Goal: Information Seeking & Learning: Learn about a topic

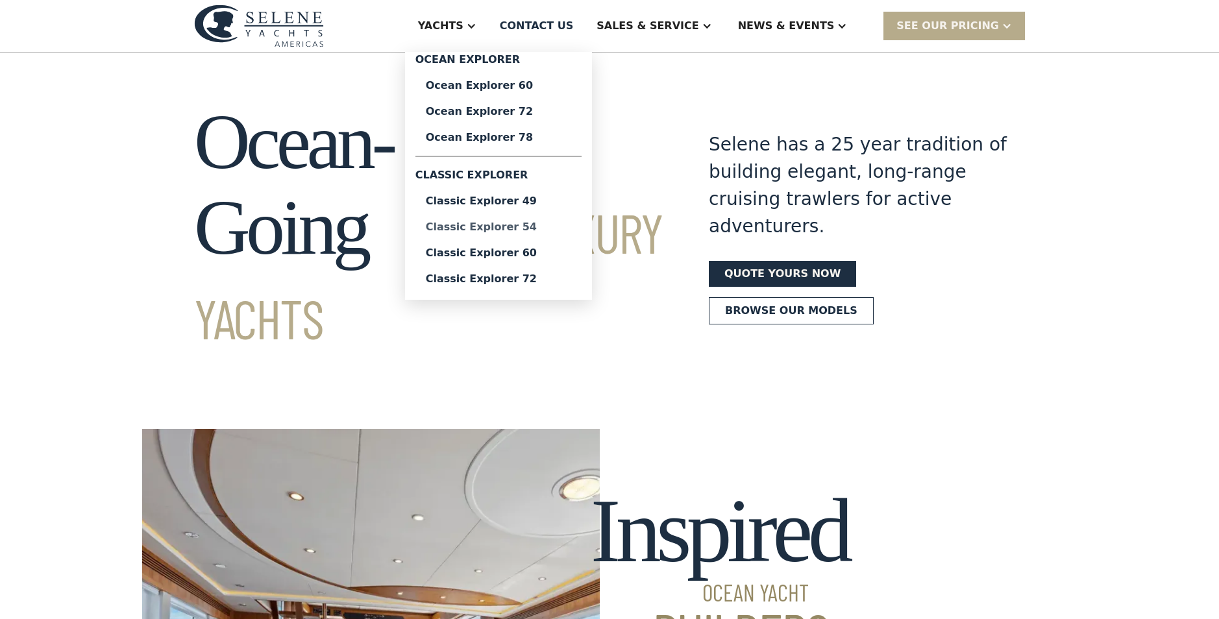
click at [554, 223] on div "Classic Explorer 54" at bounding box center [498, 227] width 145 height 10
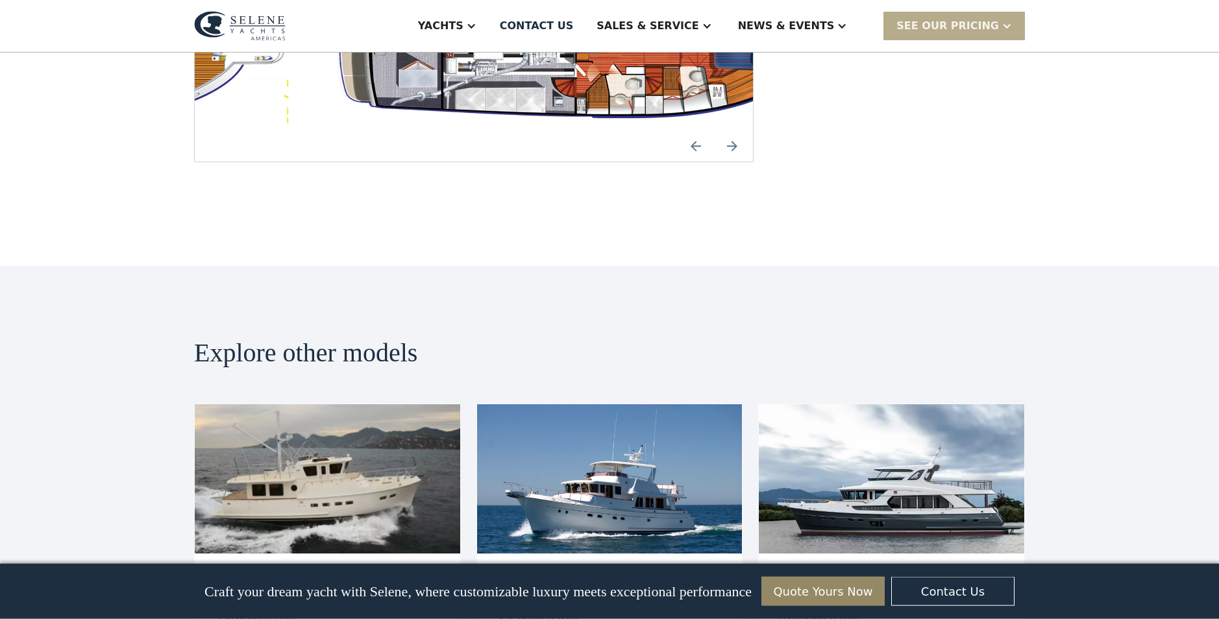
scroll to position [2714, 0]
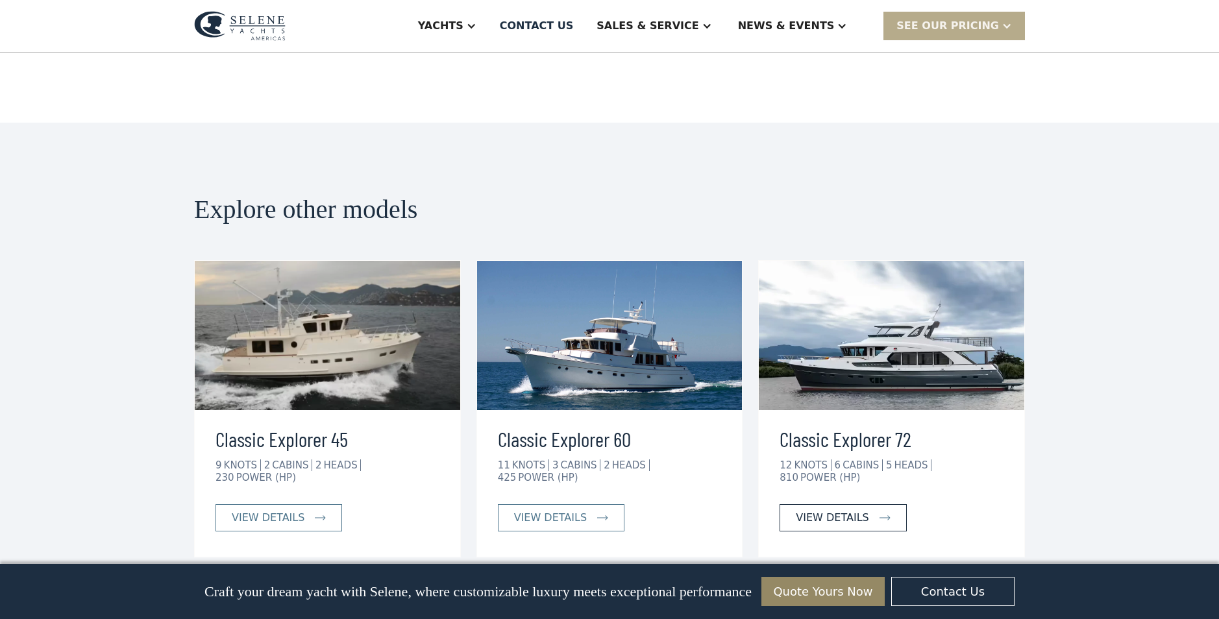
click at [836, 510] on div "view details" at bounding box center [832, 518] width 73 height 16
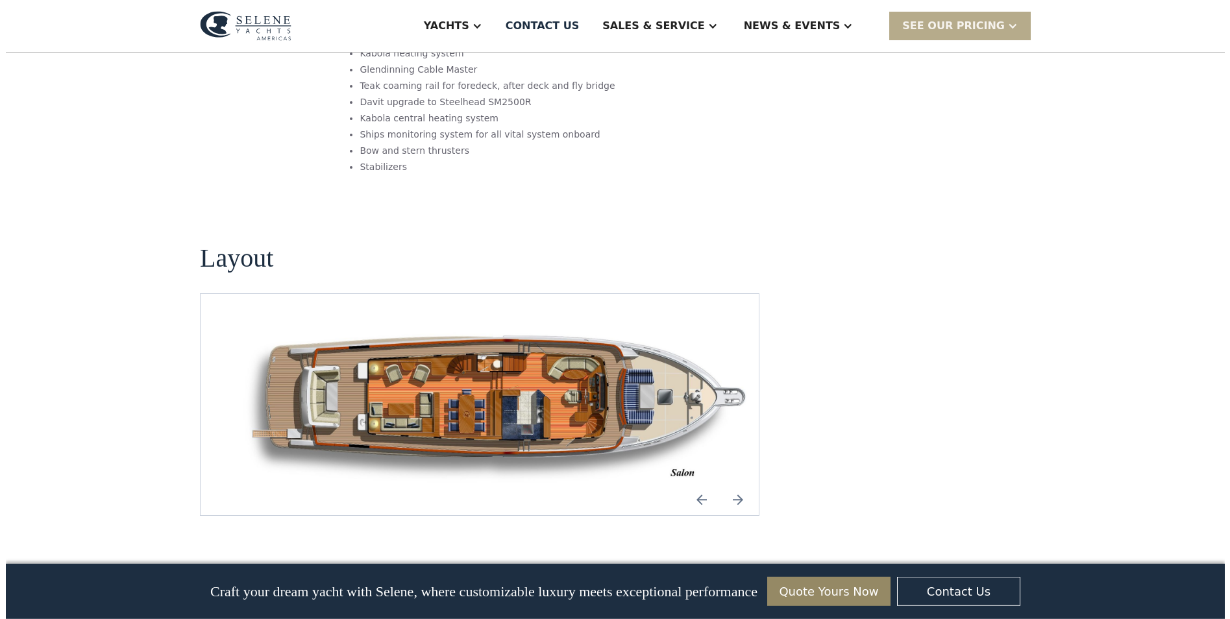
scroll to position [1721, 0]
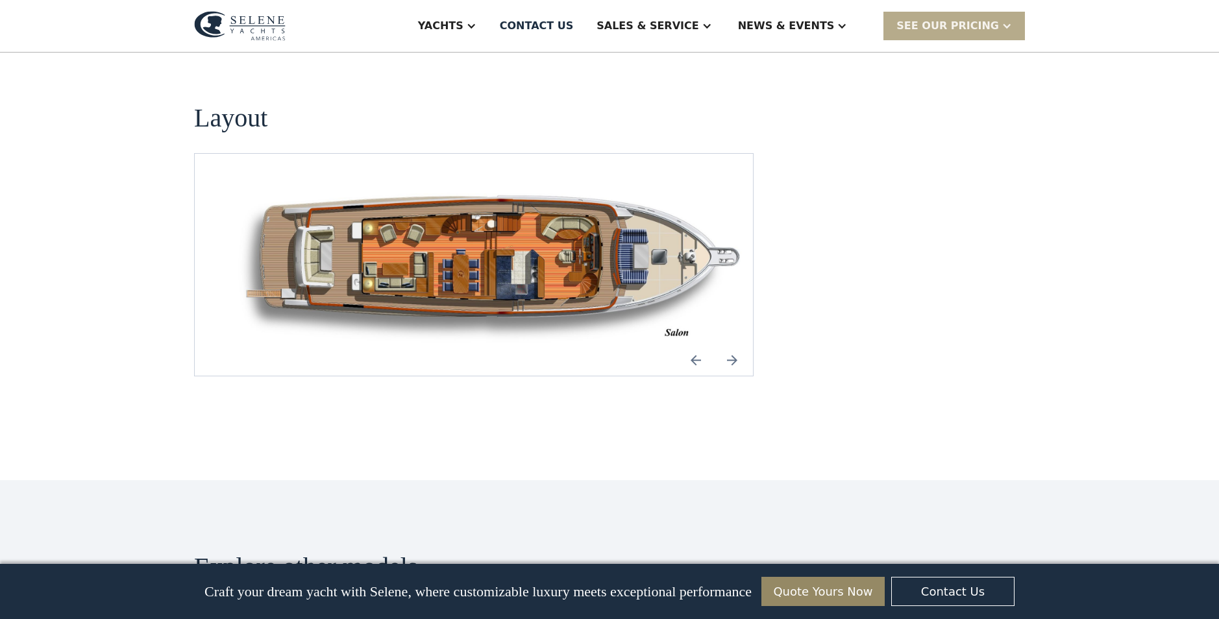
click at [450, 237] on img "open lightbox" at bounding box center [495, 265] width 538 height 160
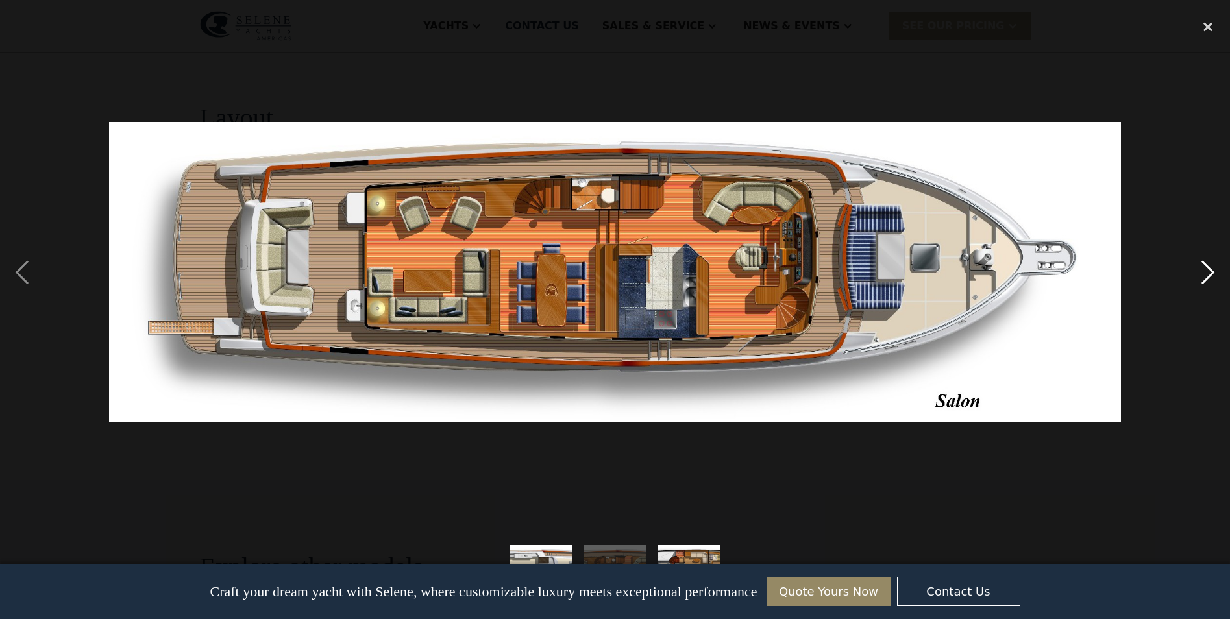
click at [1213, 269] on div "next image" at bounding box center [1208, 272] width 44 height 520
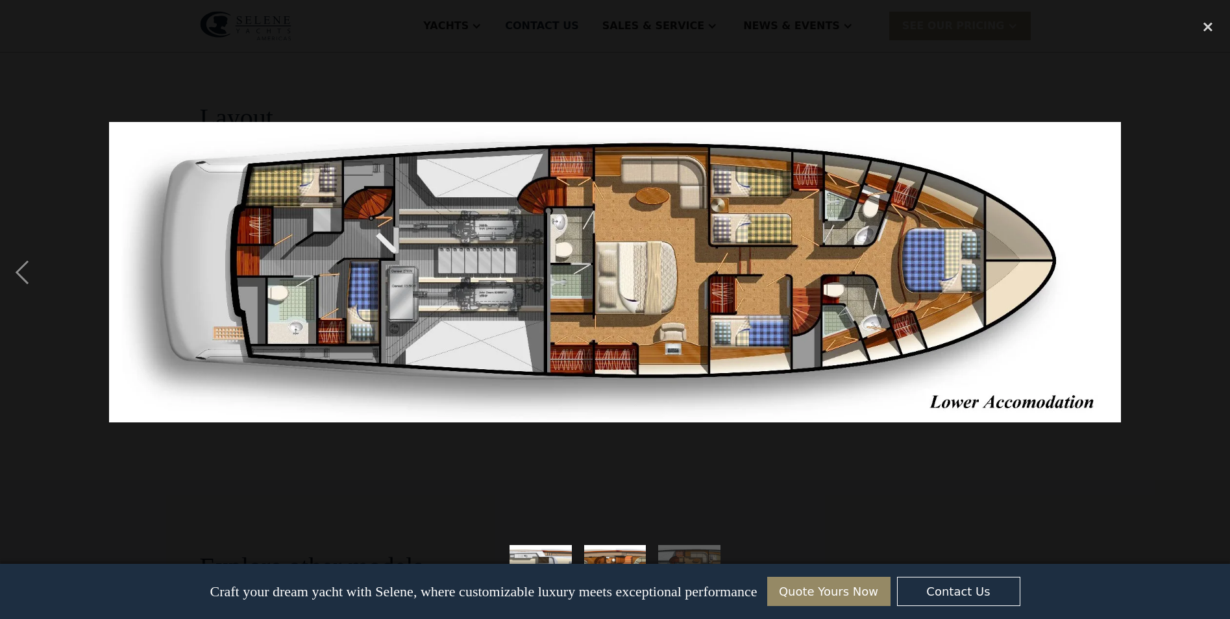
click at [1210, 267] on div "next image" at bounding box center [1208, 272] width 44 height 520
click at [1073, 244] on img at bounding box center [615, 272] width 1013 height 301
